Goal: Transaction & Acquisition: Purchase product/service

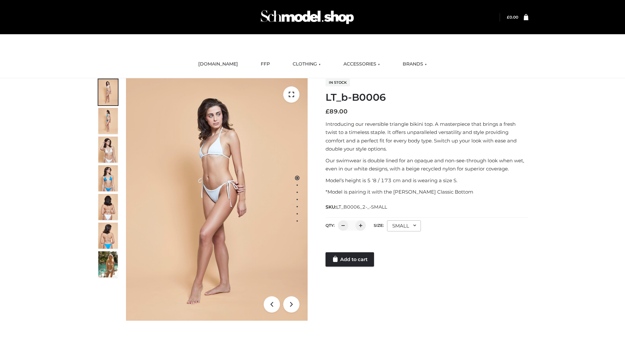
click at [350, 259] on link "Add to cart" at bounding box center [350, 259] width 49 height 14
